Goal: Obtain resource: Download file/media

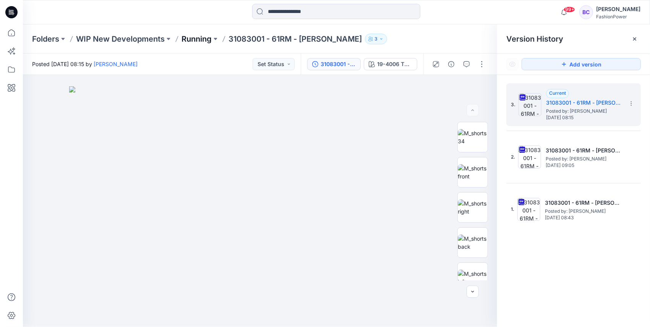
click at [201, 40] on p "Running" at bounding box center [196, 39] width 30 height 11
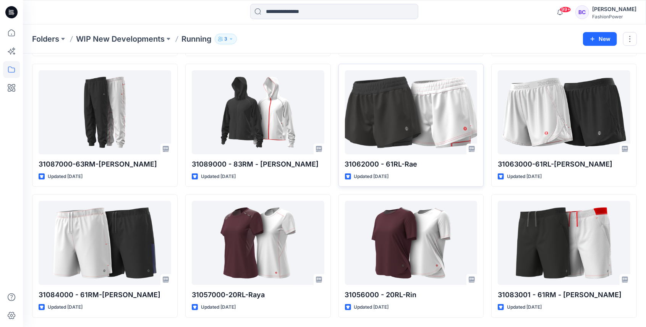
click at [341, 71] on div "Styles 31075000-20RM-[PERSON_NAME] Updated 2 hours ago 31087000-63RM-[PERSON_NA…" at bounding box center [334, 128] width 623 height 454
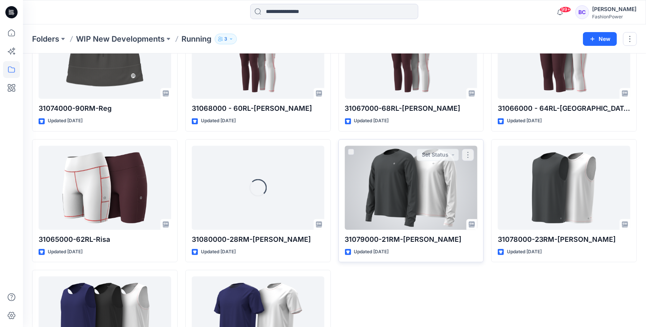
scroll to position [935, 0]
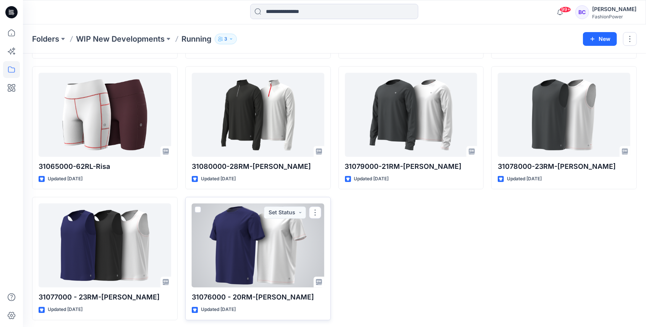
click at [275, 232] on div at bounding box center [258, 246] width 133 height 84
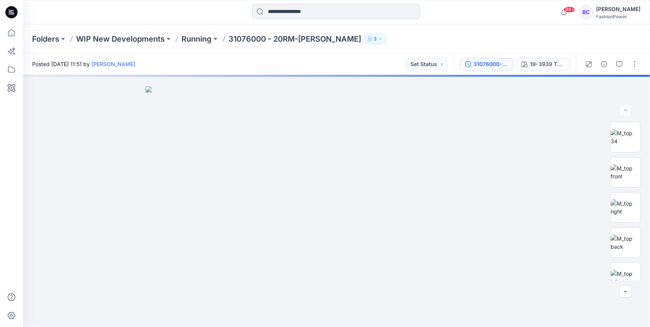
click at [478, 68] on button "31076000-20RM-[PERSON_NAME]" at bounding box center [486, 64] width 53 height 12
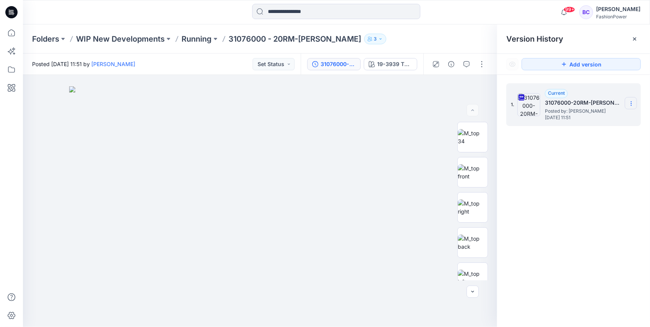
click at [631, 109] on section at bounding box center [631, 103] width 12 height 12
click at [619, 121] on span "Download Source BW File" at bounding box center [593, 118] width 64 height 9
click at [233, 43] on p "31076000 - 20RM-[PERSON_NAME]" at bounding box center [294, 39] width 133 height 11
copy p "31076000"
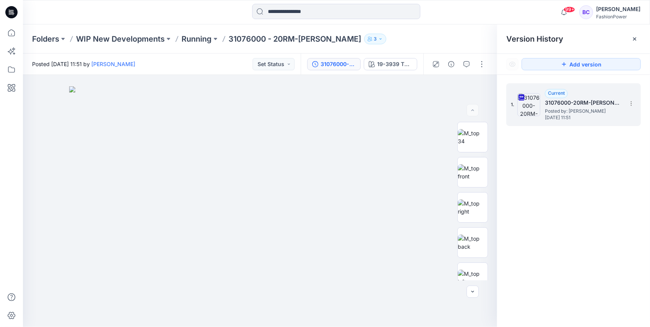
click at [290, 38] on p "31076000 - 20RM-[PERSON_NAME]" at bounding box center [294, 39] width 133 height 11
copy div "31076000 - 20RM-[PERSON_NAME] 3"
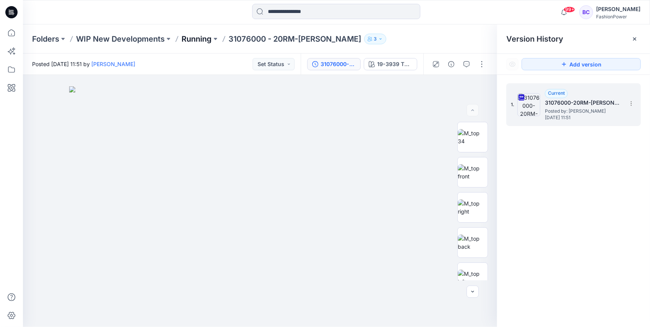
drag, startPoint x: 192, startPoint y: 31, endPoint x: 187, endPoint y: 37, distance: 7.8
click at [191, 32] on div "Folders WIP New Developments Running 31076000 - 20RM-[PERSON_NAME] 3" at bounding box center [336, 38] width 627 height 29
click at [186, 37] on p "Running" at bounding box center [196, 39] width 30 height 11
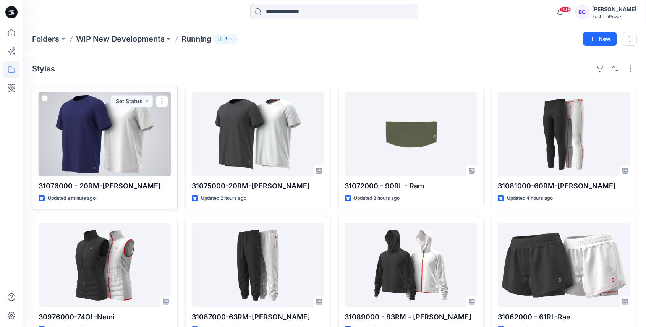
click at [136, 114] on div at bounding box center [105, 134] width 133 height 84
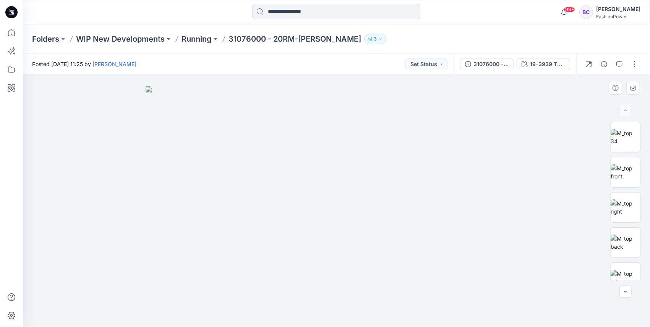
click at [589, 168] on div at bounding box center [336, 201] width 627 height 252
click at [611, 167] on img at bounding box center [626, 172] width 30 height 16
click at [339, 146] on img at bounding box center [337, 201] width 252 height 252
click at [633, 89] on icon "button" at bounding box center [633, 87] width 3 height 4
click at [620, 203] on img at bounding box center [626, 207] width 30 height 16
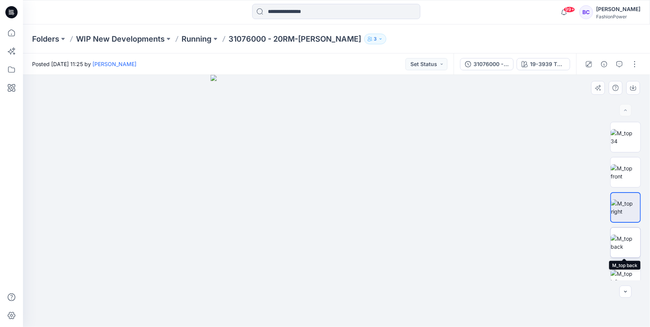
click at [619, 235] on img at bounding box center [626, 243] width 30 height 16
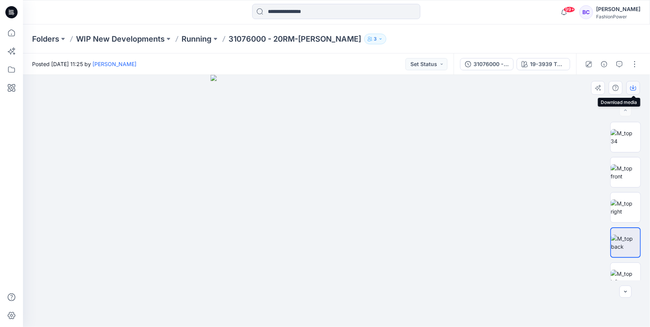
click at [637, 89] on button "button" at bounding box center [633, 88] width 14 height 14
click at [624, 273] on img at bounding box center [626, 278] width 30 height 16
click at [631, 87] on icon "button" at bounding box center [633, 88] width 6 height 6
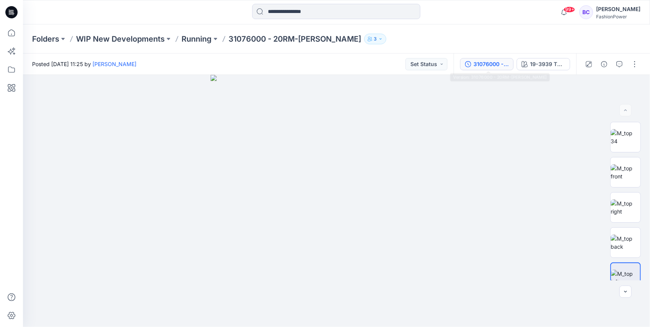
click at [477, 58] on button "31076000 - 20RM-[PERSON_NAME]" at bounding box center [486, 64] width 53 height 12
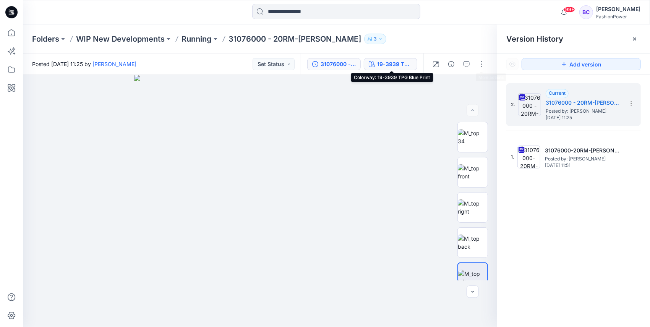
click at [396, 66] on div "19-3939 TPG Blue Print" at bounding box center [394, 64] width 35 height 8
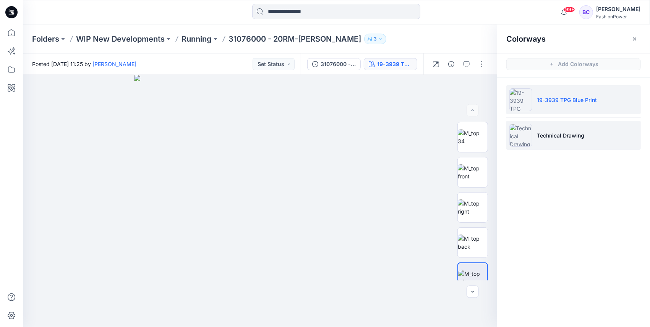
click at [568, 129] on li "Technical Drawing" at bounding box center [573, 135] width 134 height 29
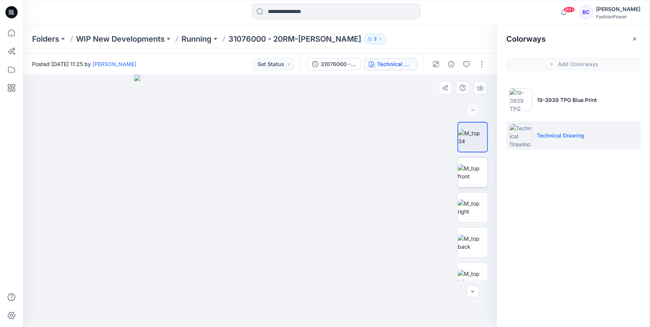
click at [482, 171] on img at bounding box center [473, 172] width 30 height 16
click at [483, 90] on icon "button" at bounding box center [480, 88] width 6 height 6
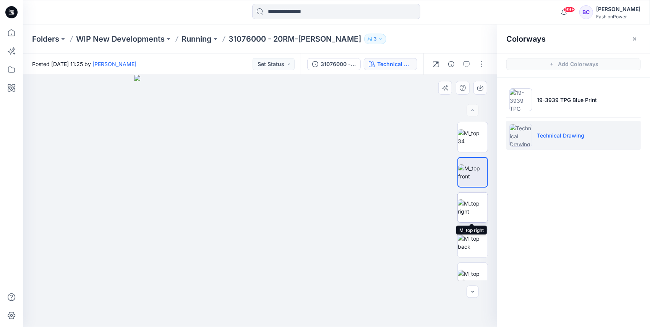
drag, startPoint x: 469, startPoint y: 219, endPoint x: 471, endPoint y: 198, distance: 20.3
click at [469, 215] on img at bounding box center [473, 207] width 30 height 16
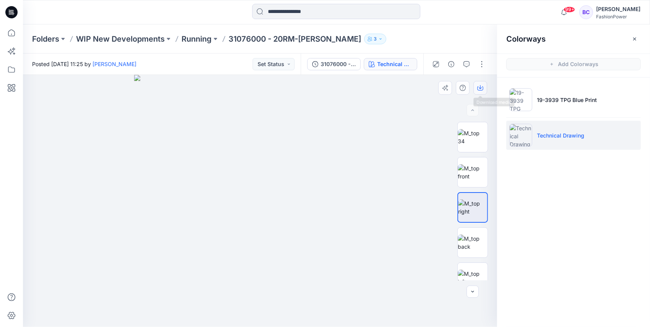
click at [481, 92] on button "button" at bounding box center [480, 88] width 14 height 14
click at [475, 235] on img at bounding box center [473, 243] width 30 height 16
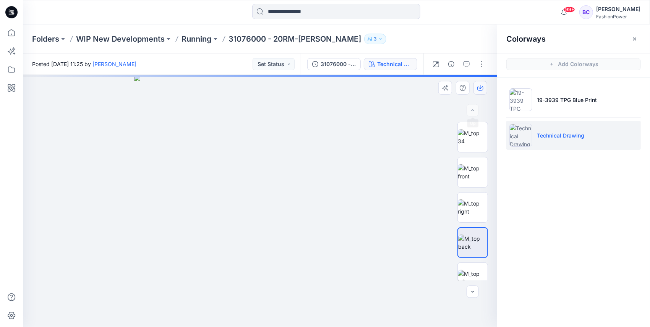
click at [481, 88] on icon "button" at bounding box center [480, 87] width 3 height 4
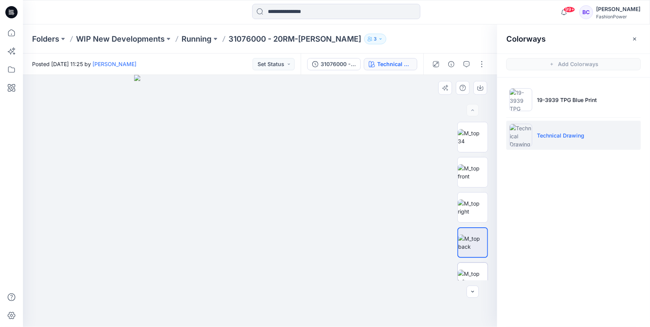
click at [462, 271] on img at bounding box center [473, 278] width 30 height 16
click at [477, 87] on icon "button" at bounding box center [480, 88] width 6 height 6
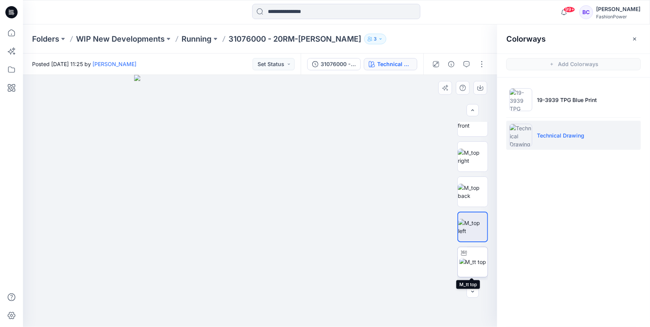
click at [476, 258] on img at bounding box center [472, 262] width 27 height 8
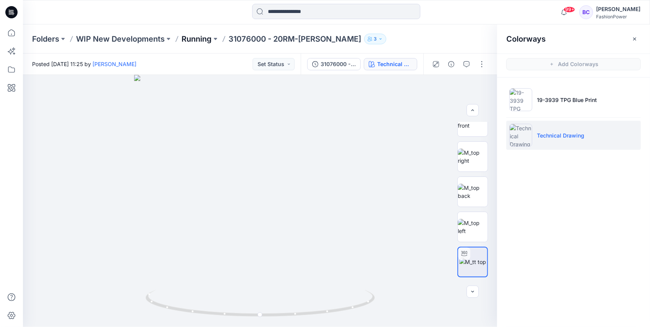
click at [190, 38] on p "Running" at bounding box center [196, 39] width 30 height 11
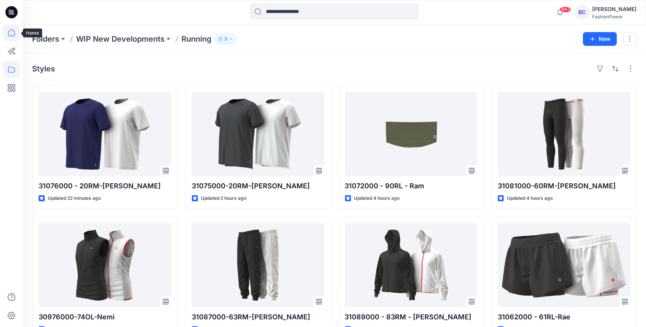
click at [13, 29] on icon at bounding box center [11, 32] width 17 height 17
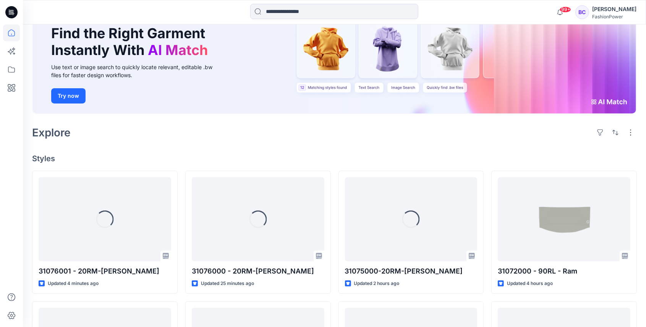
scroll to position [102, 0]
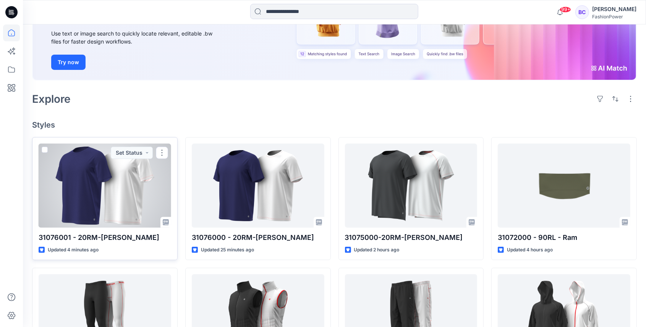
click at [82, 185] on div at bounding box center [105, 186] width 133 height 84
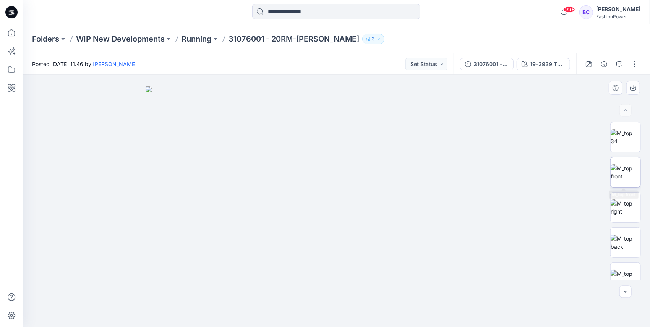
click at [618, 172] on img at bounding box center [626, 172] width 30 height 16
click at [636, 87] on icon "button" at bounding box center [633, 88] width 6 height 4
click at [630, 240] on img at bounding box center [626, 243] width 30 height 16
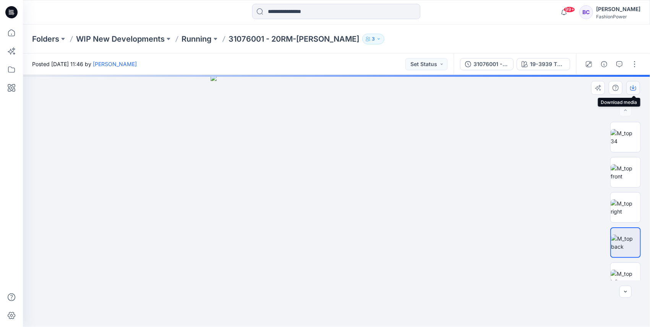
click at [637, 85] on button "button" at bounding box center [633, 88] width 14 height 14
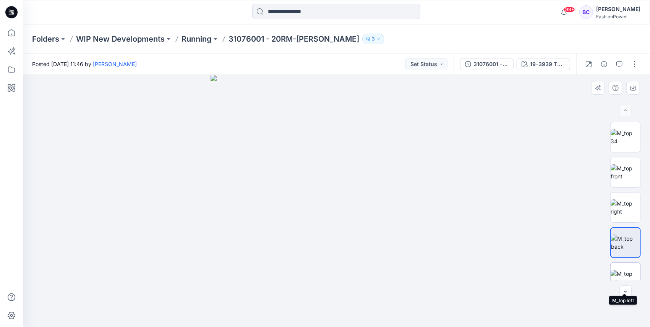
click at [624, 270] on img at bounding box center [626, 278] width 30 height 16
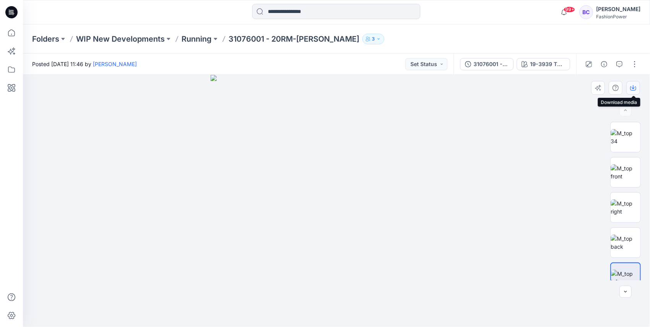
click at [632, 87] on icon "button" at bounding box center [633, 87] width 3 height 4
click at [480, 60] on div "31076001 - 20RM-[PERSON_NAME]" at bounding box center [490, 64] width 35 height 8
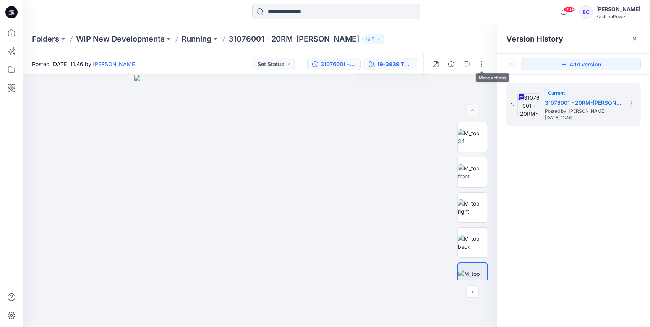
click at [380, 66] on div "19-3939 TPG Blue Print" at bounding box center [394, 64] width 35 height 8
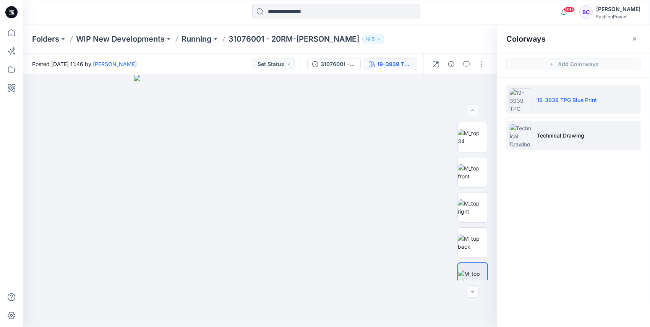
click at [578, 132] on p "Technical Drawing" at bounding box center [560, 135] width 47 height 8
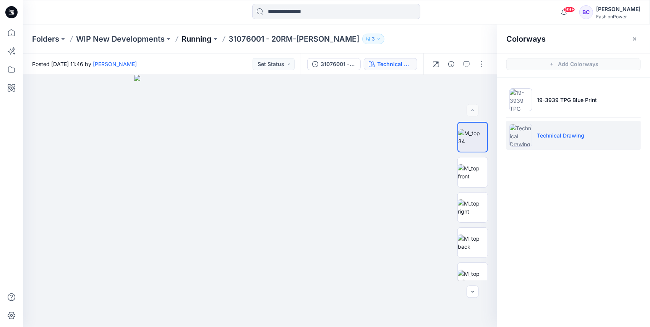
click at [202, 40] on p "Running" at bounding box center [196, 39] width 30 height 11
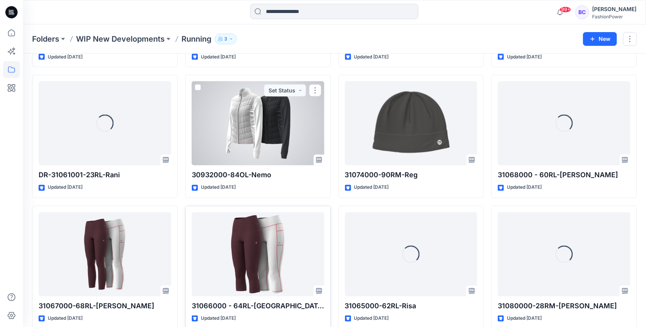
scroll to position [935, 0]
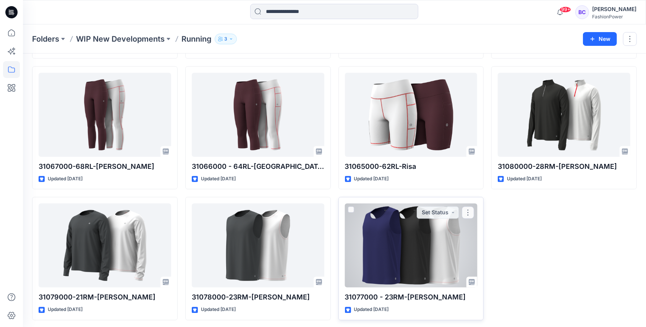
click at [433, 240] on div at bounding box center [411, 246] width 133 height 84
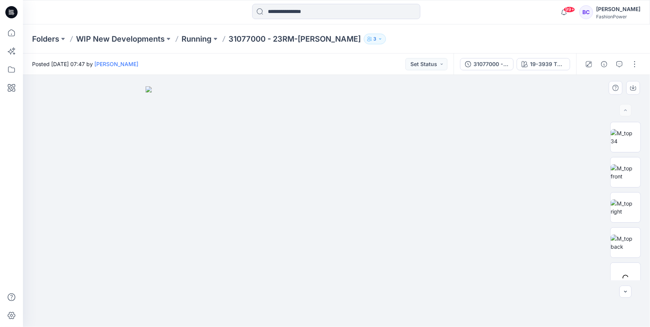
click at [235, 146] on img at bounding box center [337, 206] width 382 height 241
click at [623, 206] on img at bounding box center [626, 207] width 30 height 16
click at [624, 235] on img at bounding box center [626, 243] width 30 height 16
click at [286, 204] on img at bounding box center [337, 201] width 252 height 252
click at [616, 199] on img at bounding box center [626, 207] width 30 height 16
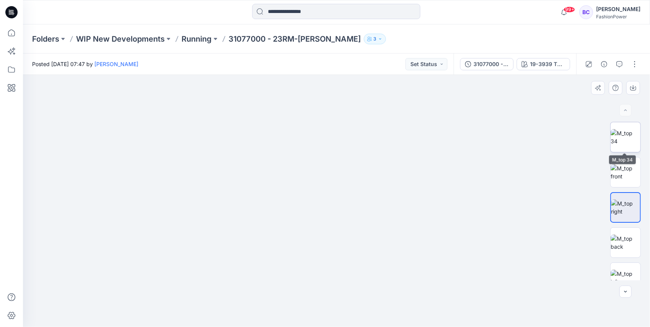
click at [622, 133] on img at bounding box center [626, 137] width 30 height 16
drag, startPoint x: 350, startPoint y: 106, endPoint x: 337, endPoint y: 178, distance: 72.6
click at [337, 178] on img at bounding box center [336, 201] width 377 height 252
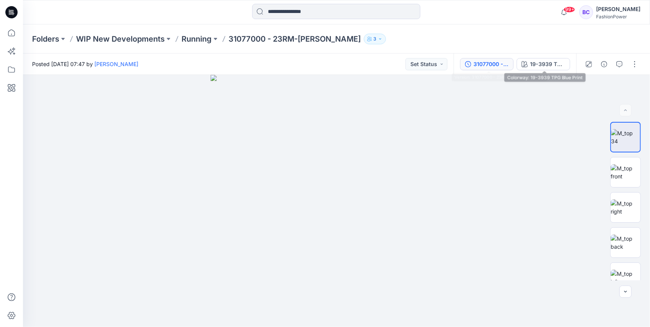
click at [502, 63] on div "31077000 - 23RM-[PERSON_NAME]" at bounding box center [490, 64] width 35 height 8
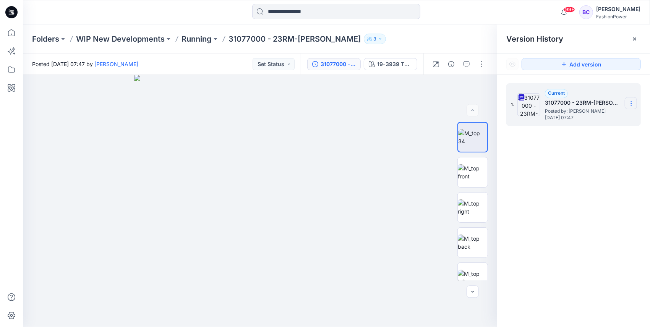
click at [630, 97] on section at bounding box center [631, 103] width 12 height 12
click at [623, 111] on div "Download Source BW File" at bounding box center [590, 118] width 89 height 15
click at [12, 31] on icon at bounding box center [11, 32] width 17 height 17
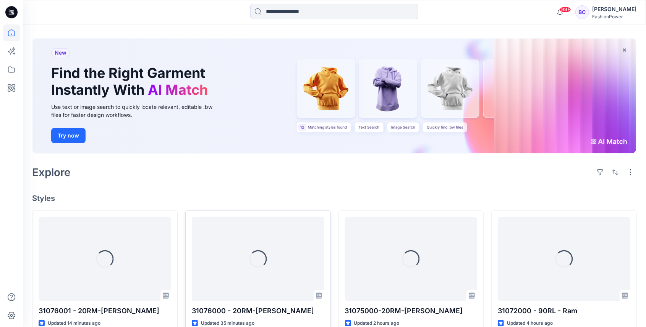
scroll to position [76, 0]
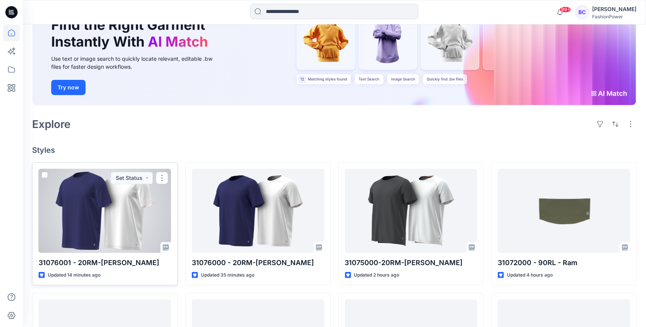
click at [128, 221] on div at bounding box center [105, 211] width 133 height 84
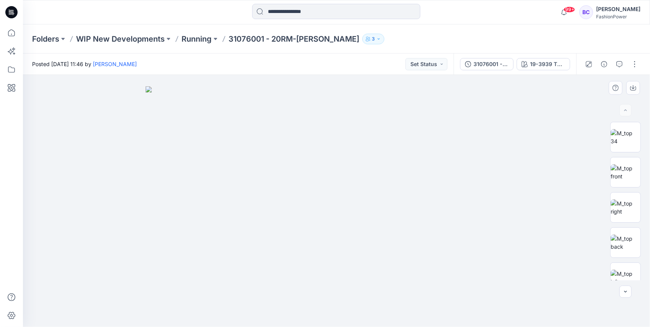
click at [300, 124] on img at bounding box center [337, 206] width 382 height 241
click at [615, 171] on img at bounding box center [626, 172] width 30 height 16
drag, startPoint x: 330, startPoint y: 120, endPoint x: 325, endPoint y: 160, distance: 41.2
click at [313, 265] on img at bounding box center [320, 150] width 754 height 354
click at [325, 157] on img at bounding box center [318, 147] width 764 height 360
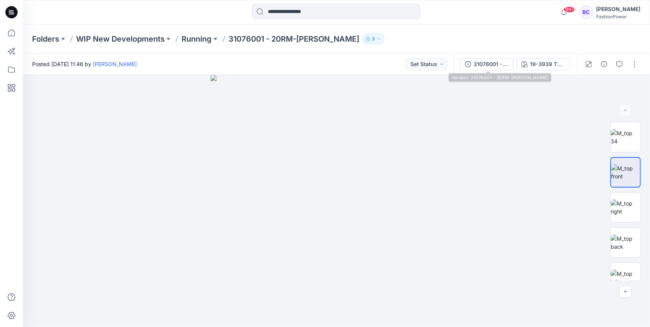
click at [491, 71] on div "31076001 - 20RM-[PERSON_NAME] 19-3939 TPG Blue Print" at bounding box center [515, 63] width 123 height 21
click at [493, 70] on button "31076001 - 20RM-[PERSON_NAME]" at bounding box center [486, 64] width 53 height 12
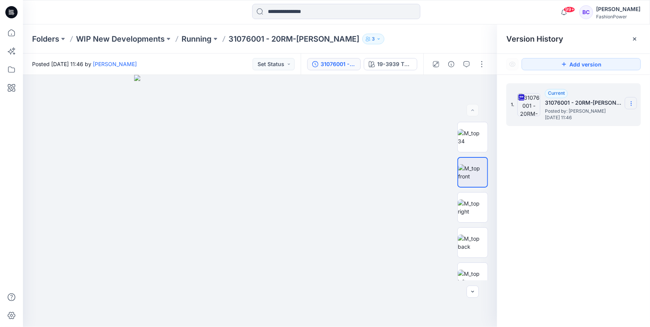
click at [628, 103] on icon at bounding box center [631, 103] width 6 height 6
click at [614, 117] on span "Download Source BW File" at bounding box center [593, 118] width 64 height 9
click at [207, 39] on p "Running" at bounding box center [196, 39] width 30 height 11
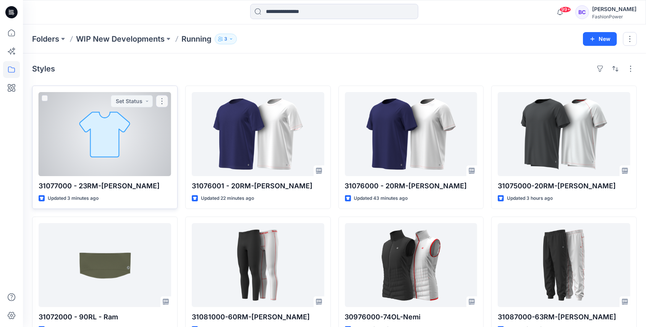
click at [85, 118] on div at bounding box center [105, 134] width 133 height 84
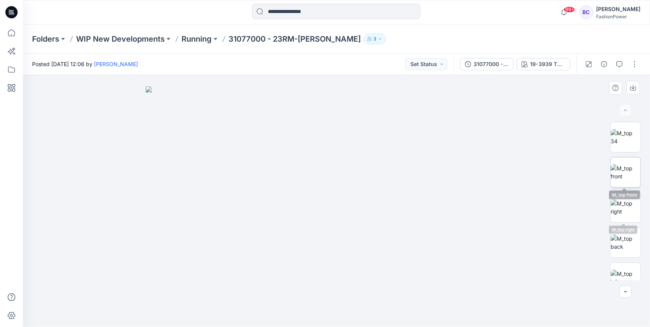
click at [631, 175] on img at bounding box center [626, 172] width 30 height 16
click at [633, 89] on icon "button" at bounding box center [633, 88] width 6 height 6
click at [626, 215] on img at bounding box center [626, 207] width 30 height 16
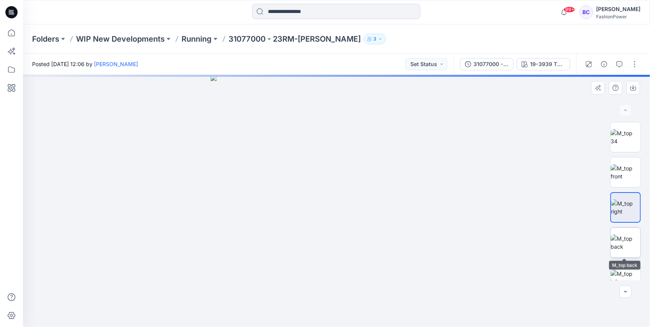
click at [624, 239] on img at bounding box center [626, 243] width 30 height 16
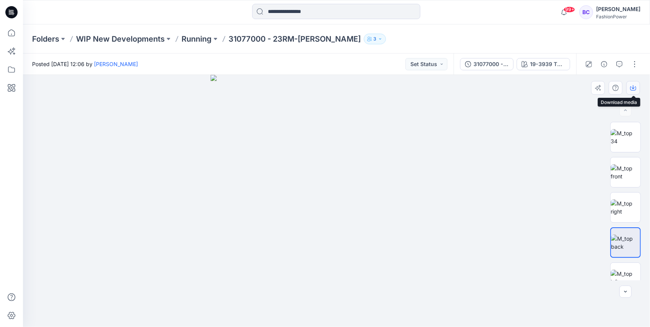
click at [632, 87] on icon "button" at bounding box center [633, 88] width 6 height 6
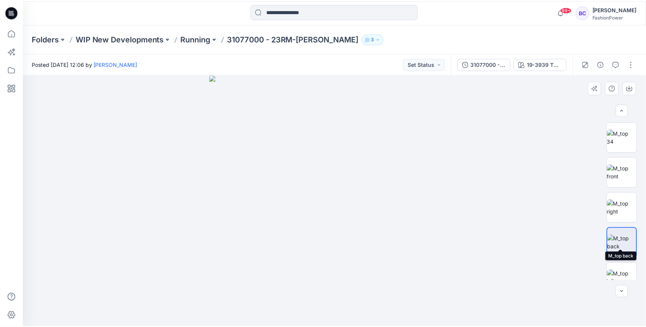
scroll to position [51, 0]
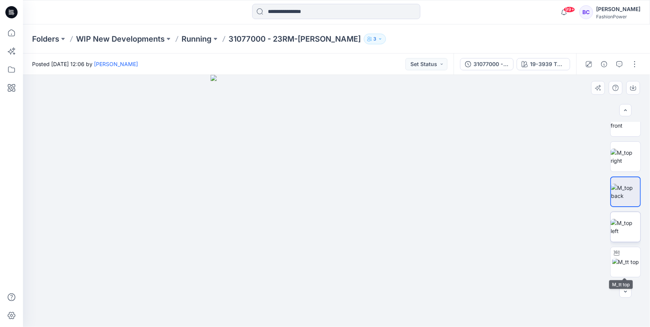
click at [624, 228] on img at bounding box center [626, 227] width 30 height 16
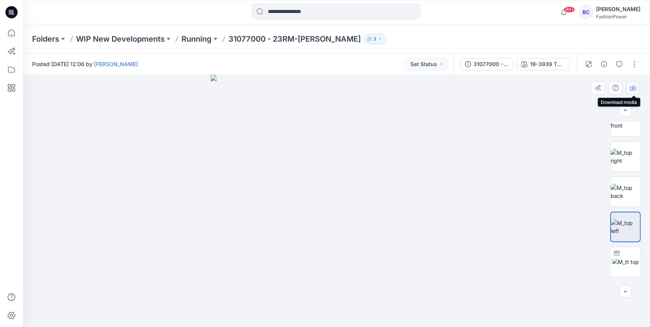
click at [631, 86] on icon "button" at bounding box center [633, 88] width 6 height 6
click at [314, 11] on input at bounding box center [336, 11] width 168 height 15
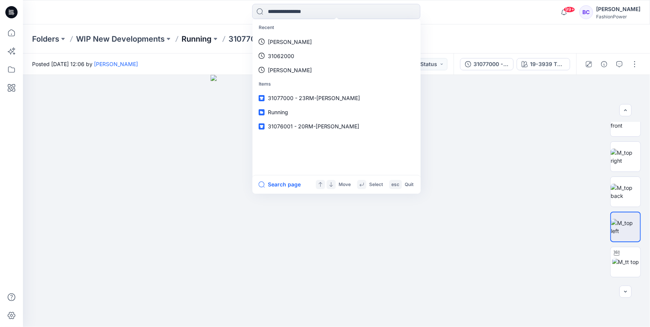
click at [197, 39] on p "Running" at bounding box center [196, 39] width 30 height 11
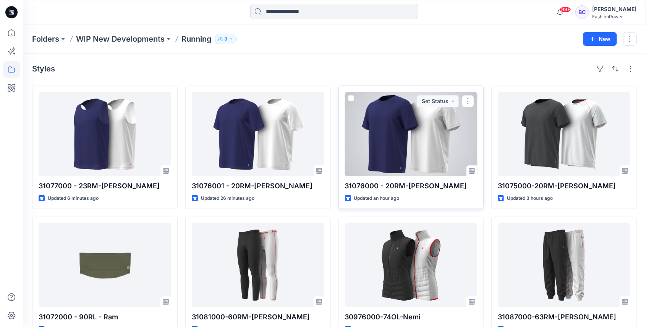
click at [424, 139] on div at bounding box center [411, 134] width 133 height 84
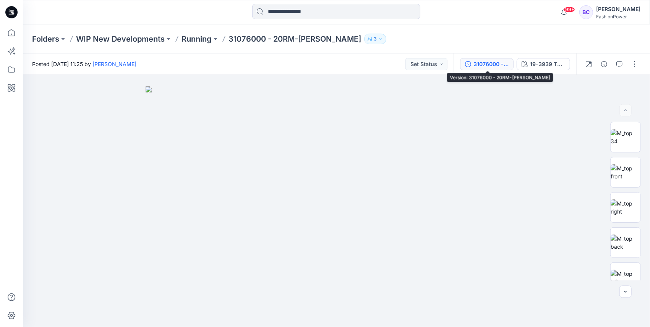
click at [489, 63] on div "31076000 - 20RM-[PERSON_NAME]" at bounding box center [490, 64] width 35 height 8
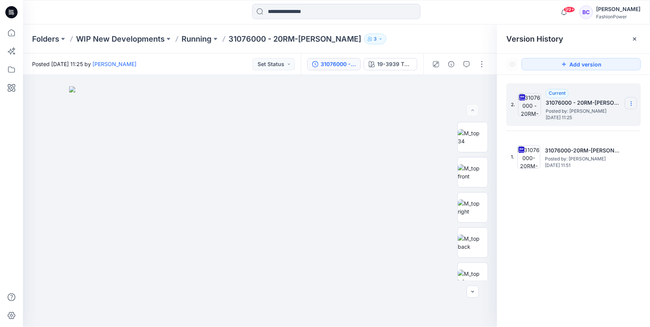
click at [632, 104] on icon at bounding box center [631, 103] width 6 height 6
click at [620, 117] on span "Download Source BW File" at bounding box center [593, 118] width 64 height 9
click at [199, 40] on p "Running" at bounding box center [196, 39] width 30 height 11
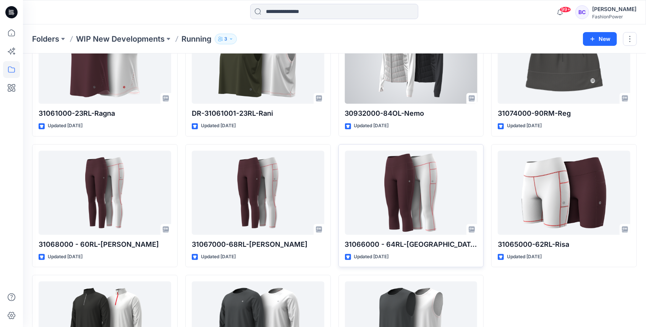
scroll to position [935, 0]
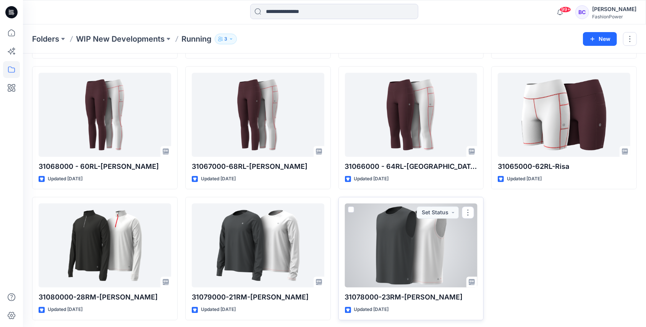
click at [404, 247] on div at bounding box center [411, 246] width 133 height 84
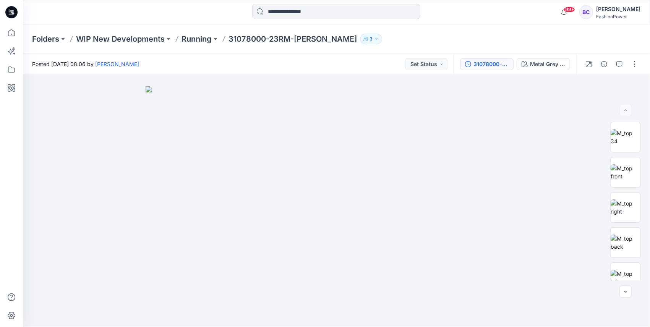
click at [484, 61] on div "31078000-23RM-[PERSON_NAME]" at bounding box center [490, 64] width 35 height 8
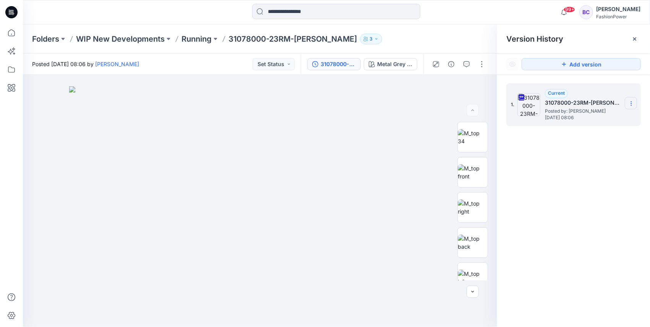
click at [631, 104] on icon at bounding box center [631, 103] width 6 height 6
click at [620, 118] on span "Download Source BW File" at bounding box center [593, 118] width 64 height 9
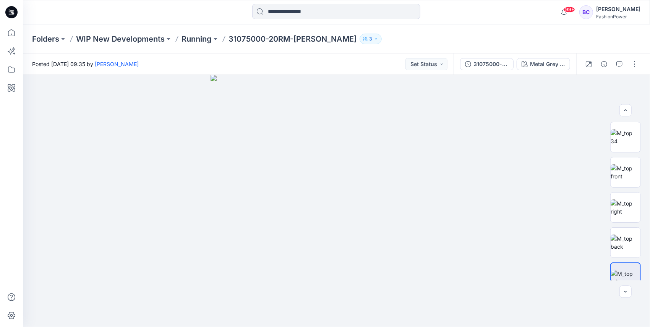
scroll to position [25, 0]
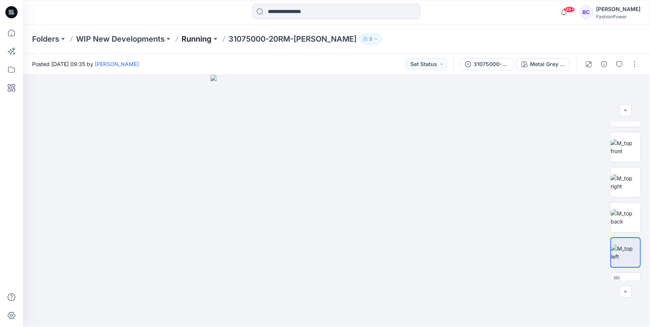
click at [196, 35] on p "Running" at bounding box center [196, 39] width 30 height 11
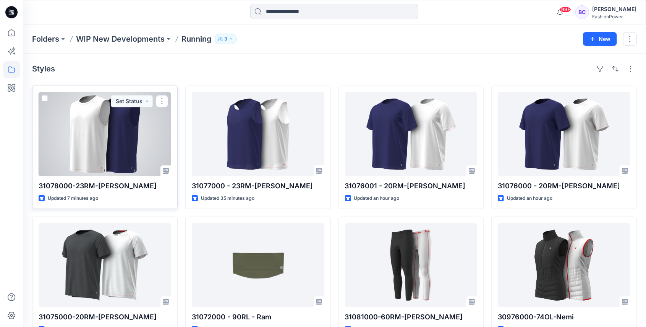
click at [121, 136] on div at bounding box center [105, 134] width 133 height 84
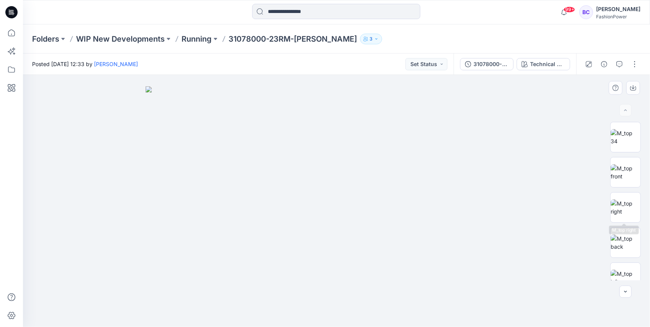
click at [619, 190] on div at bounding box center [625, 201] width 31 height 159
click at [488, 73] on div "31078000-23RM-Ryder Technical Drawing" at bounding box center [515, 63] width 123 height 21
click at [494, 67] on div "31078000-23RM-[PERSON_NAME]" at bounding box center [490, 64] width 35 height 8
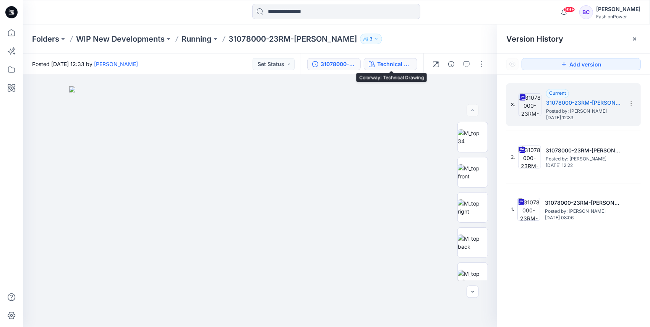
click at [411, 61] on div "Technical Drawing" at bounding box center [394, 64] width 35 height 8
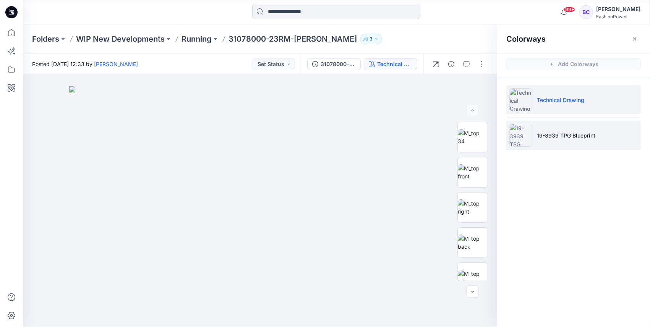
click at [570, 142] on li "19-3939 TPG Blueprint" at bounding box center [573, 135] width 134 height 29
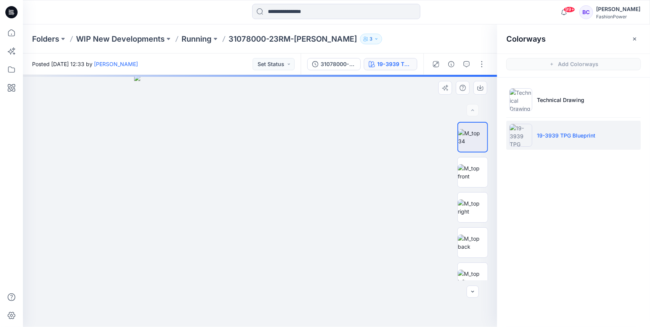
click at [246, 138] on img at bounding box center [260, 201] width 252 height 252
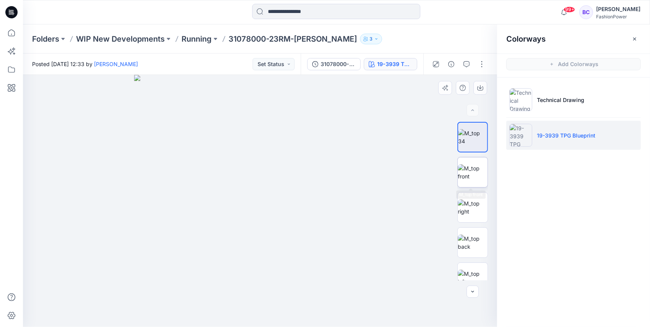
click at [471, 178] on img at bounding box center [473, 172] width 30 height 16
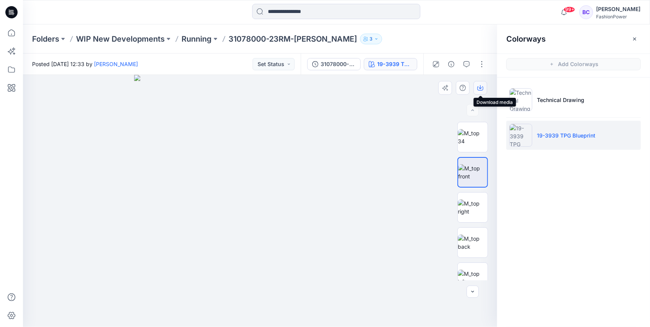
click at [475, 90] on button "button" at bounding box center [480, 88] width 14 height 14
click at [475, 235] on img at bounding box center [473, 243] width 30 height 16
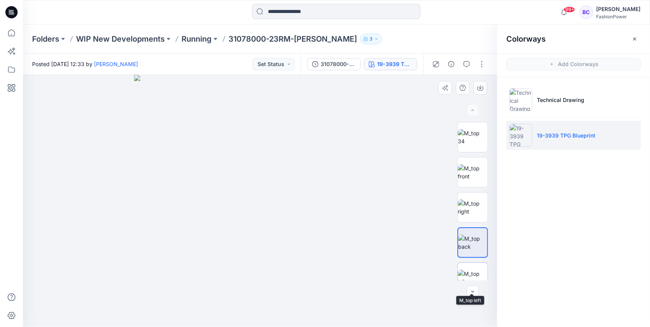
click at [475, 270] on img at bounding box center [473, 278] width 30 height 16
click at [484, 86] on button "button" at bounding box center [480, 88] width 14 height 14
drag, startPoint x: 482, startPoint y: 241, endPoint x: 483, endPoint y: 232, distance: 8.8
click at [482, 241] on img at bounding box center [473, 243] width 30 height 16
click at [479, 92] on button "button" at bounding box center [480, 88] width 14 height 14
